Goal: Task Accomplishment & Management: Use online tool/utility

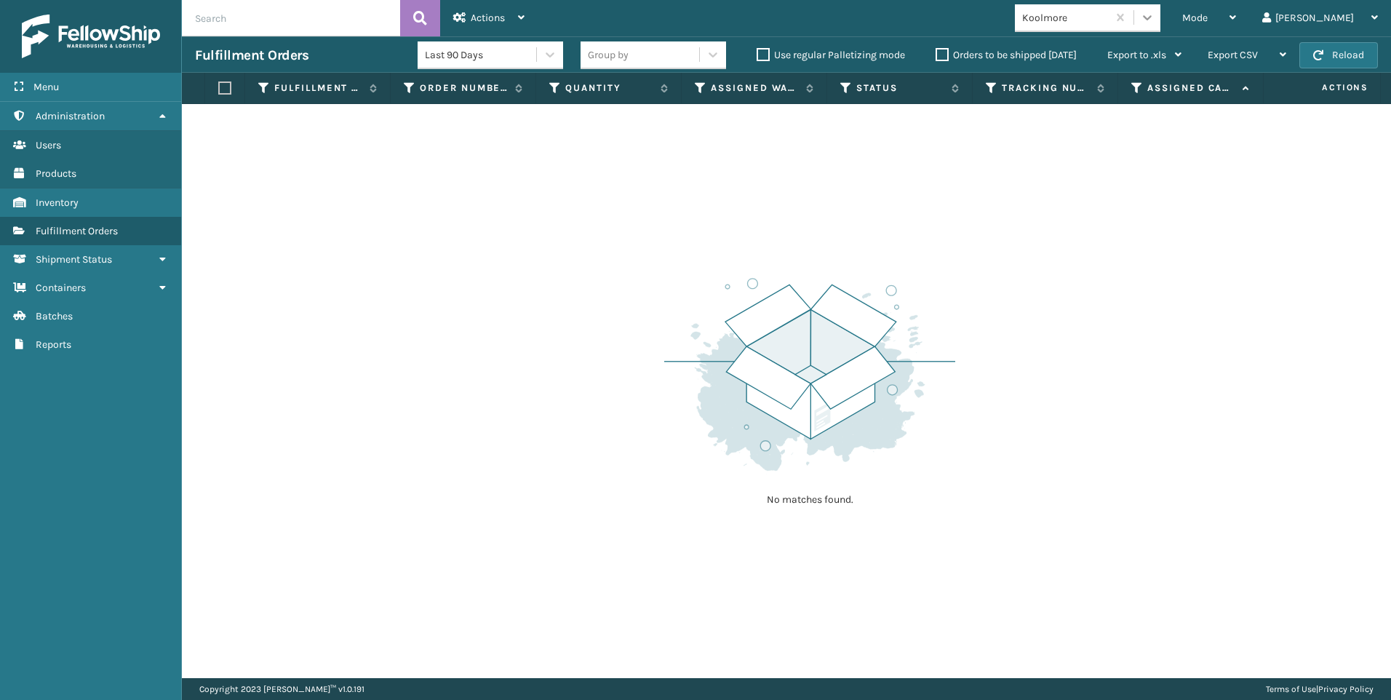
drag, startPoint x: 1284, startPoint y: 20, endPoint x: 1223, endPoint y: 21, distance: 60.4
click at [1236, 20] on div "Mode" at bounding box center [1209, 18] width 54 height 36
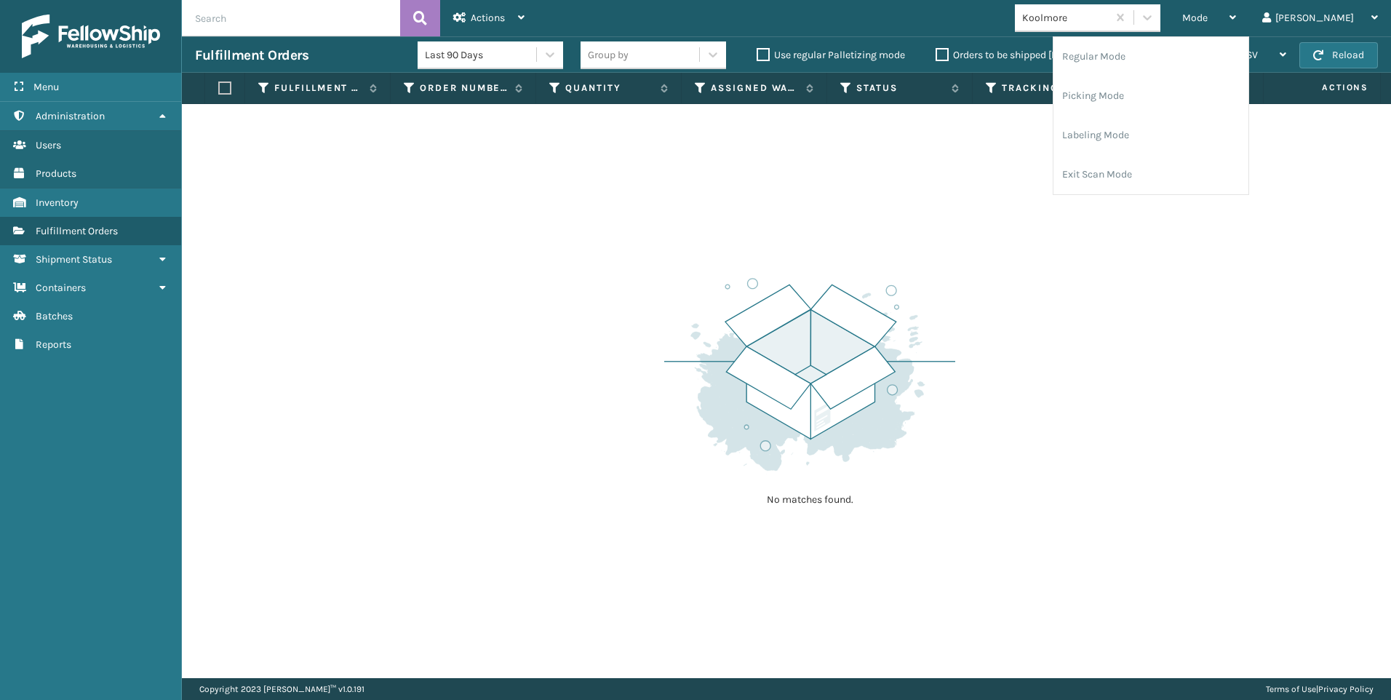
click at [1108, 16] on div "Koolmore" at bounding box center [1065, 17] width 87 height 15
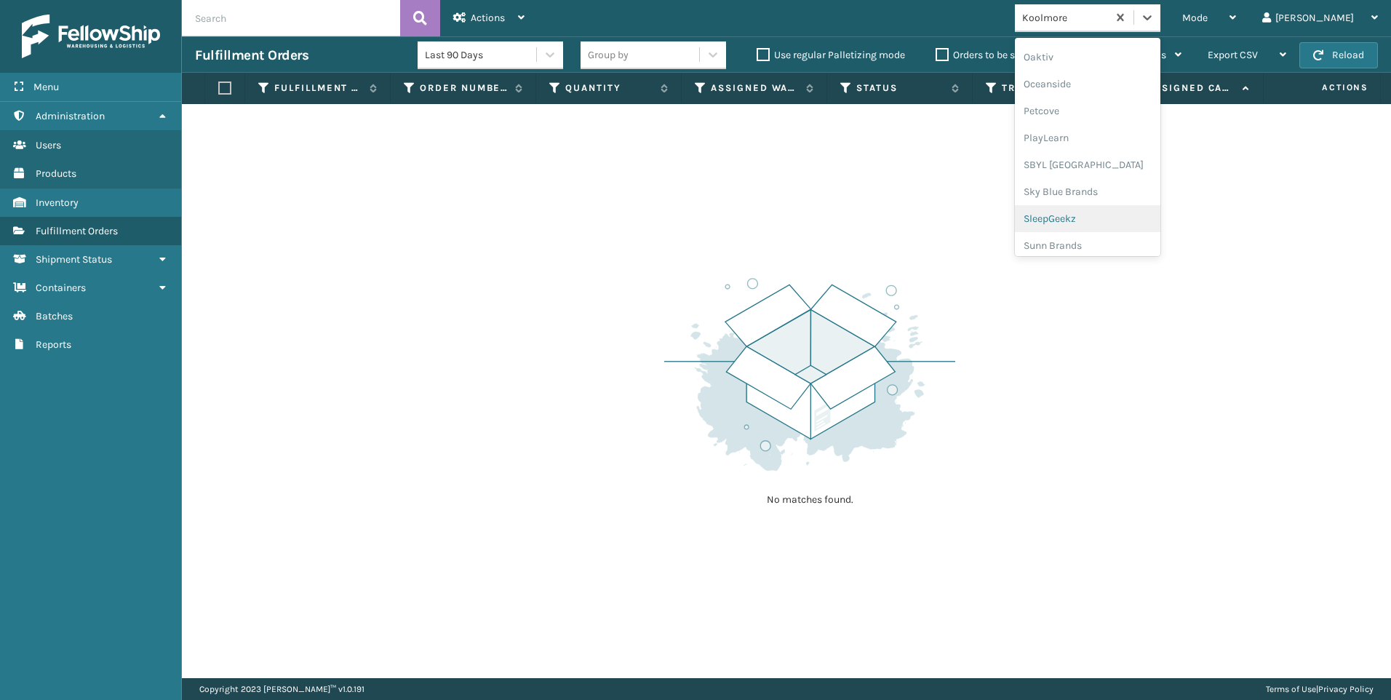
scroll to position [730, 0]
click at [1138, 217] on div "SleepGeekz" at bounding box center [1087, 212] width 145 height 27
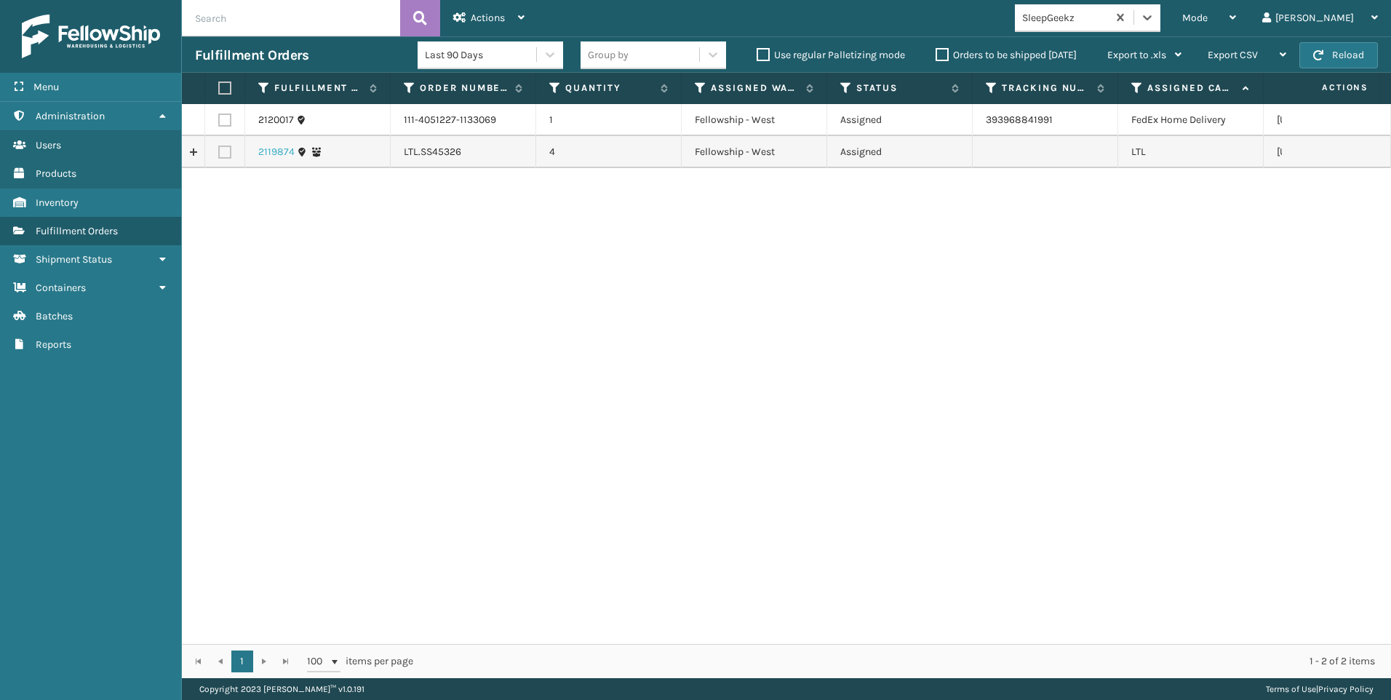
click at [271, 151] on link "2119874" at bounding box center [276, 152] width 36 height 15
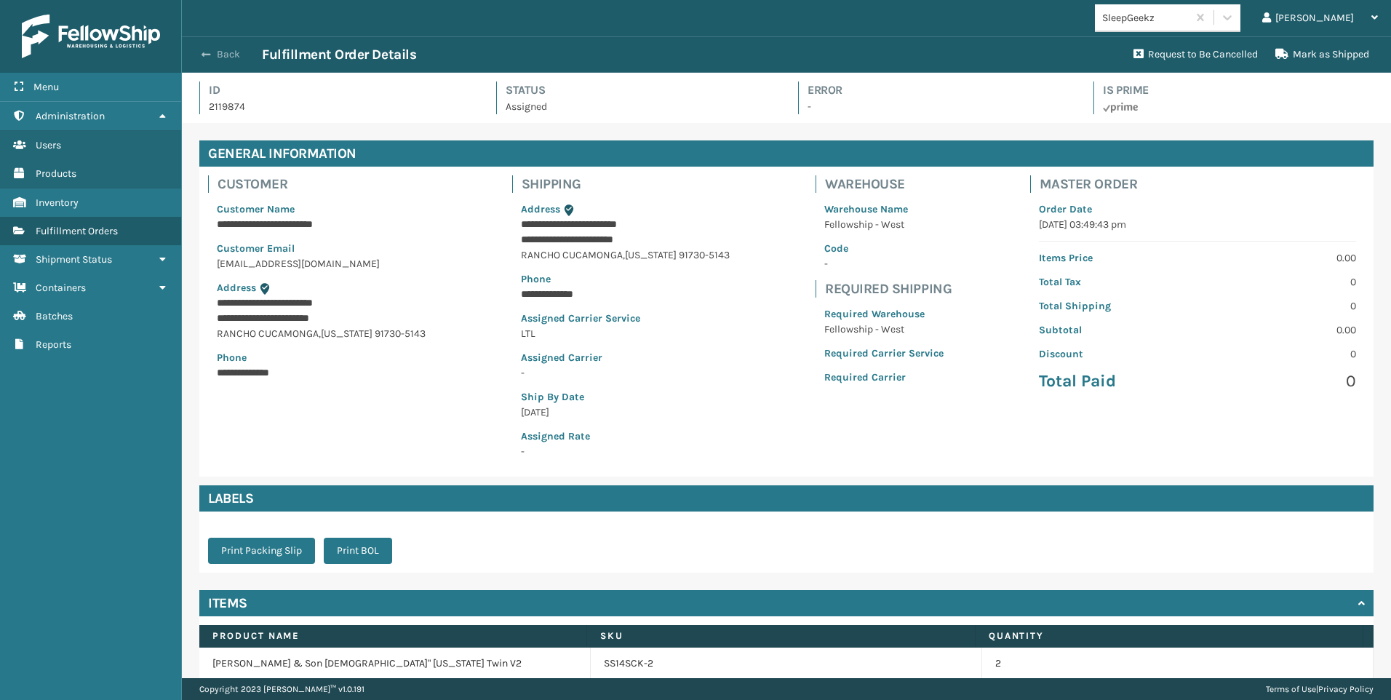
click at [219, 59] on button "Back" at bounding box center [228, 54] width 67 height 13
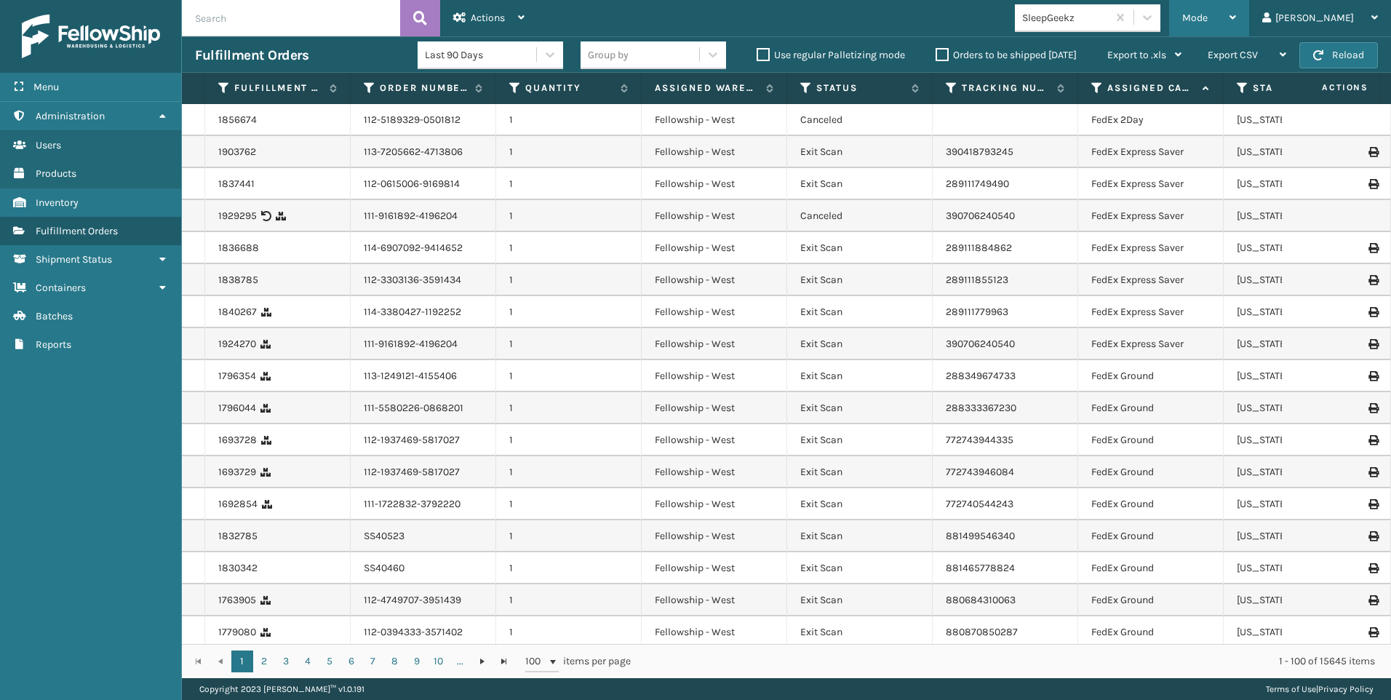
click at [1236, 15] on div "Mode" at bounding box center [1209, 18] width 54 height 36
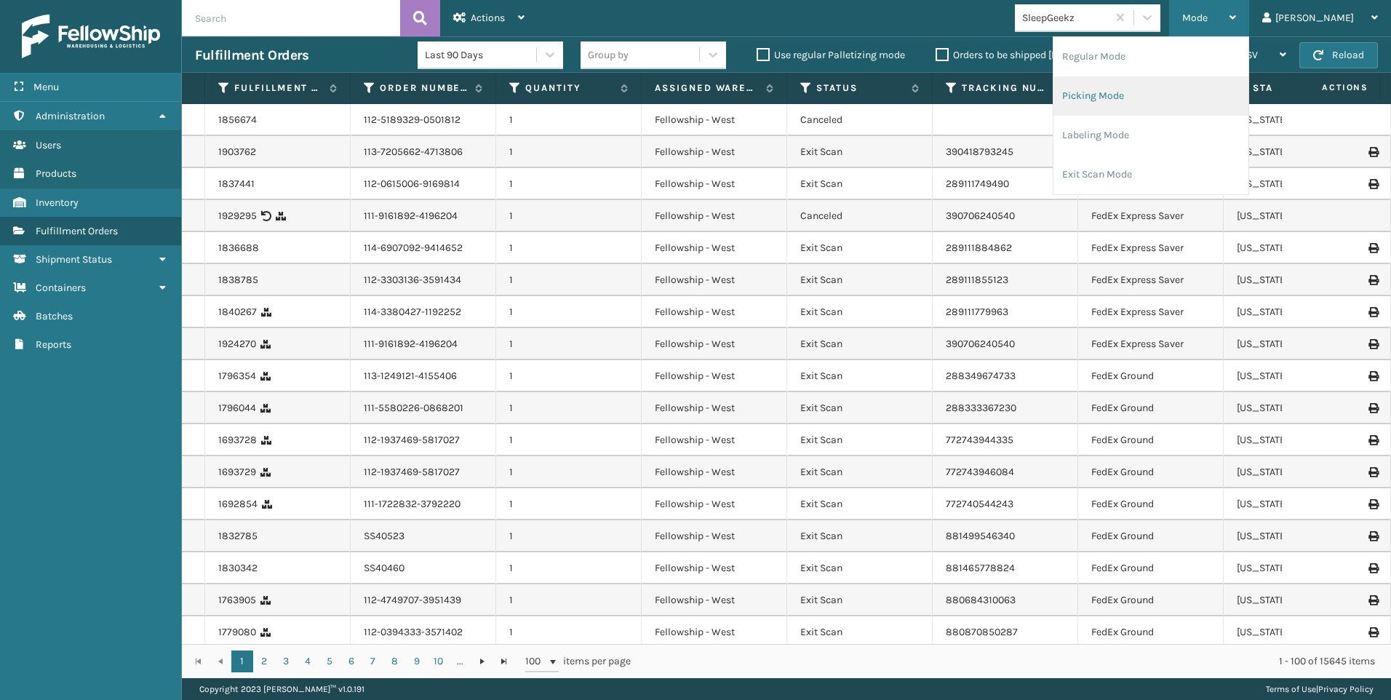
click at [1215, 78] on li "Picking Mode" at bounding box center [1150, 95] width 195 height 39
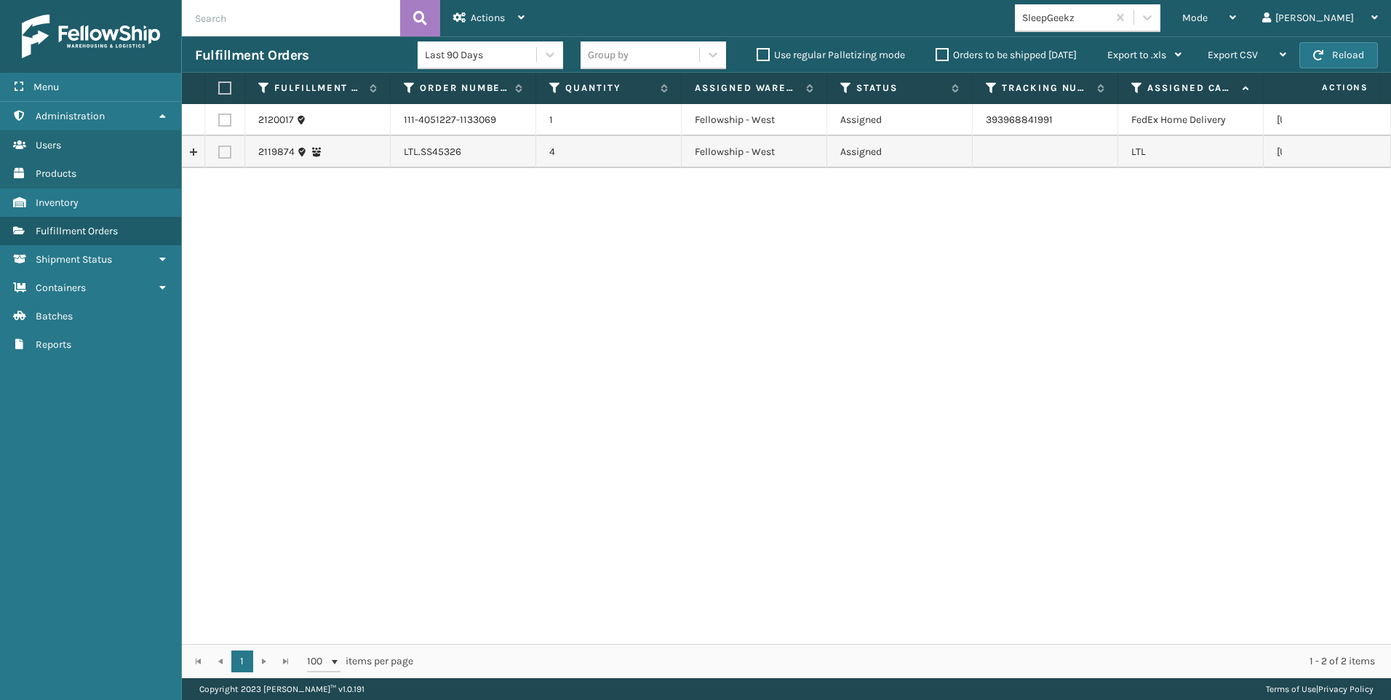
click at [225, 146] on label at bounding box center [224, 151] width 13 height 13
click at [219, 146] on input "checkbox" at bounding box center [218, 149] width 1 height 9
click at [505, 23] on div "Actions" at bounding box center [488, 18] width 71 height 36
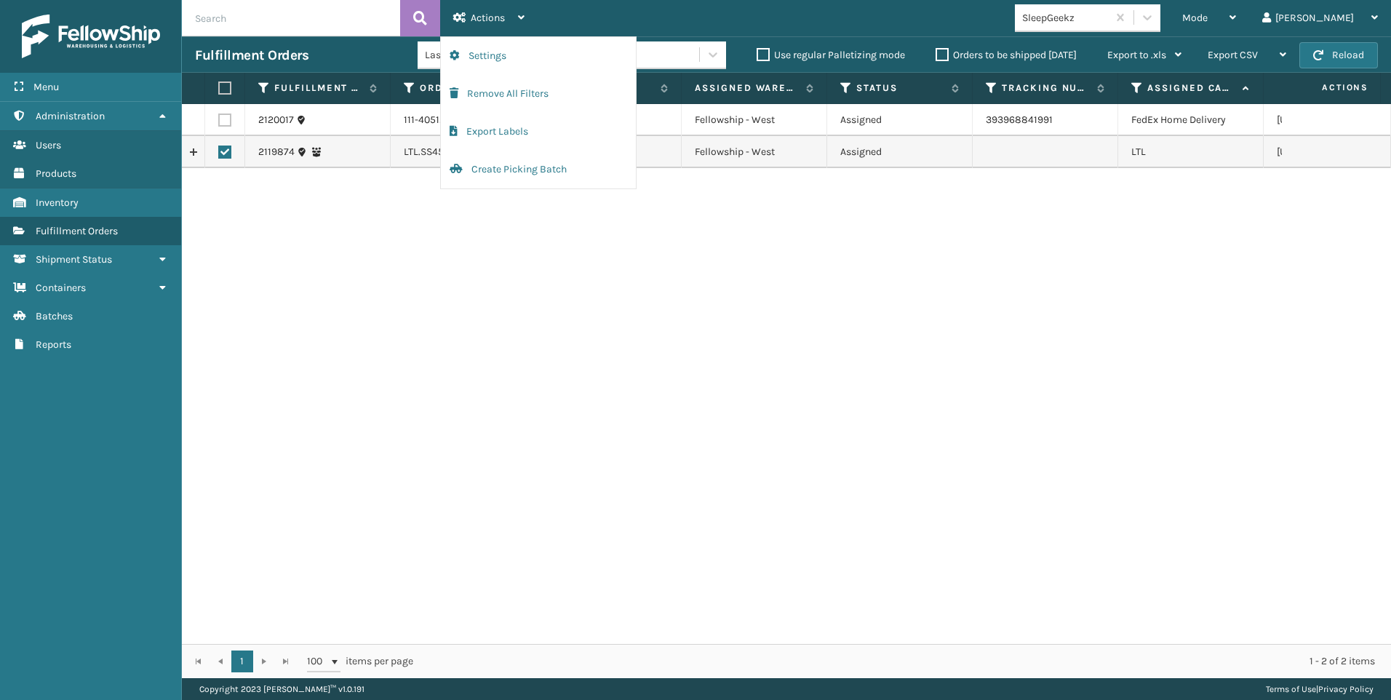
click at [785, 297] on div "2120017 111-4051227-1133069 1 Fellowship - West Assigned 393968841991 FedEx Hom…" at bounding box center [786, 374] width 1209 height 540
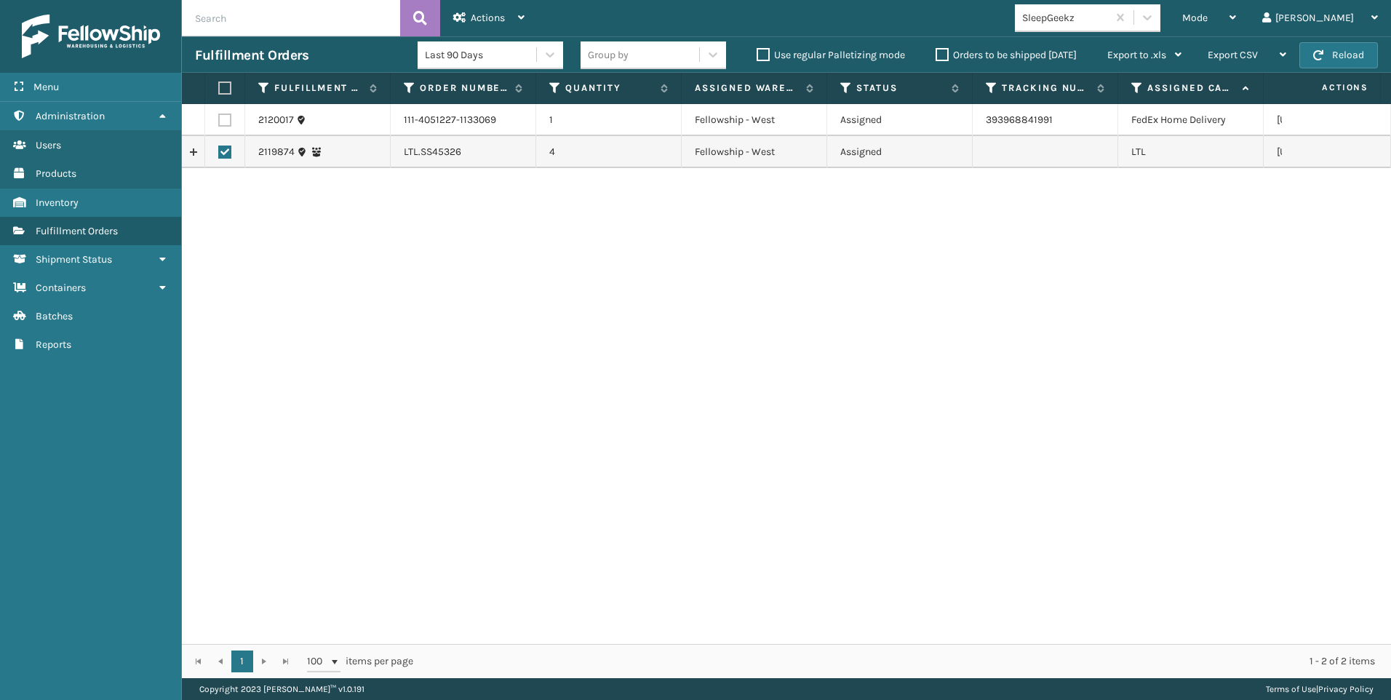
click at [225, 150] on label at bounding box center [224, 151] width 13 height 13
click at [219, 150] on input "checkbox" at bounding box center [218, 149] width 1 height 9
checkbox input "false"
